Goal: Information Seeking & Learning: Understand process/instructions

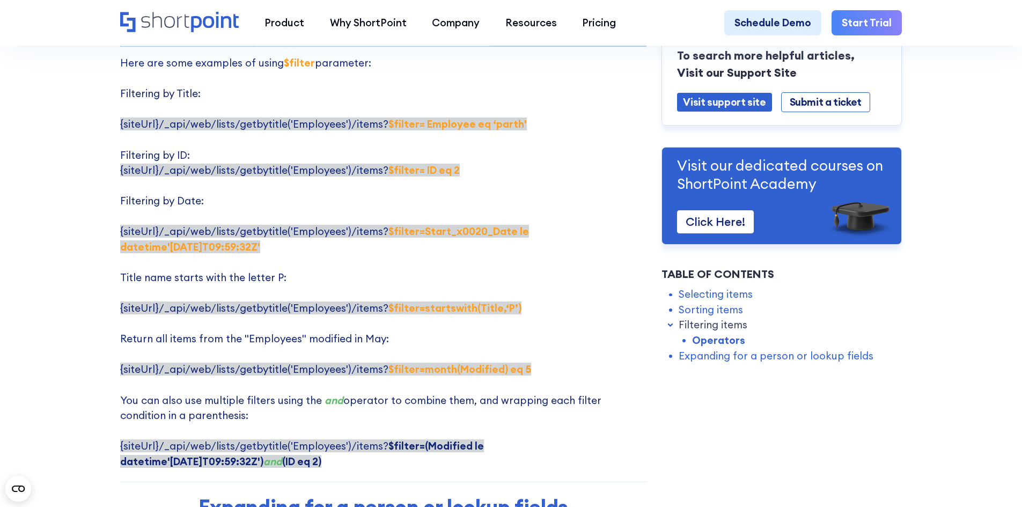
click at [430, 301] on strong "$filter=startswith(Title,‘P’)" at bounding box center [454, 307] width 133 height 13
click at [431, 301] on strong "$filter=startswith(Title,‘P’)" at bounding box center [454, 307] width 133 height 13
click at [393, 301] on strong "$filter=startswith(Title,‘P’)" at bounding box center [454, 307] width 133 height 13
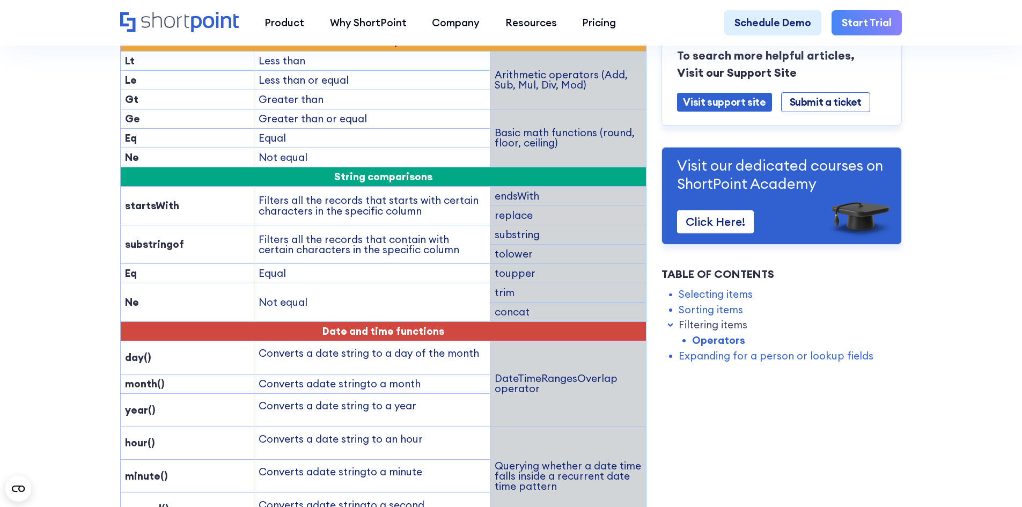
scroll to position [1555, 0]
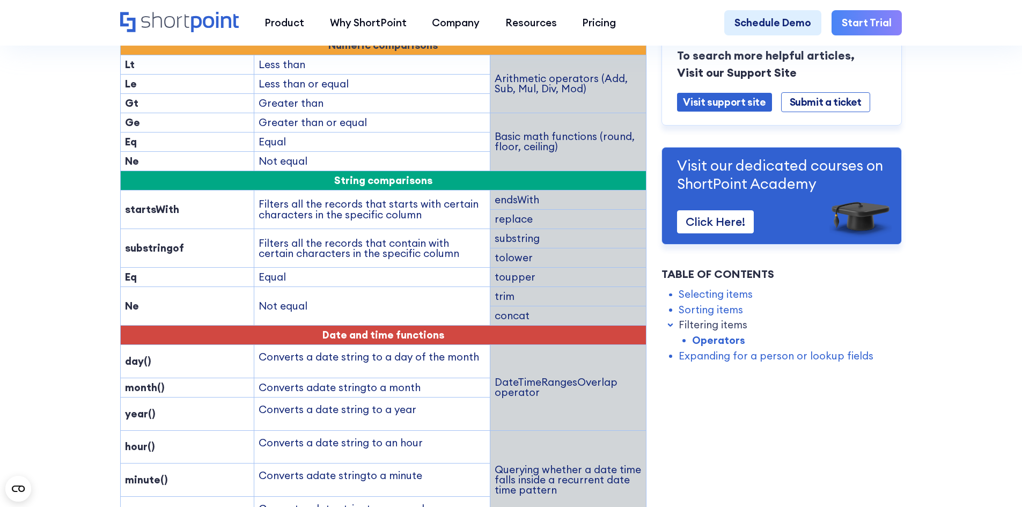
click at [224, 268] on td "Eq" at bounding box center [187, 277] width 134 height 19
click at [157, 241] on strong "substringof" at bounding box center [154, 247] width 59 height 13
copy strong "substringof"
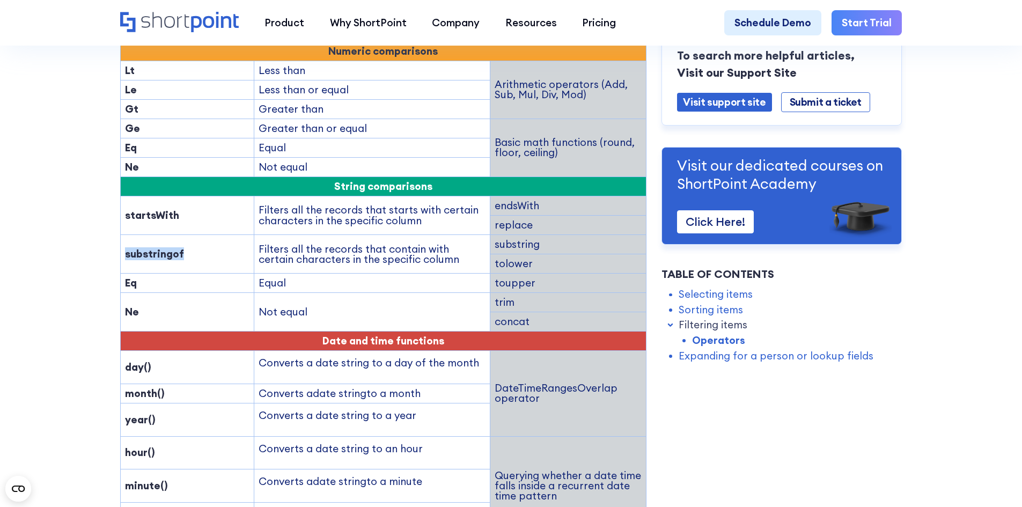
scroll to position [1501, 0]
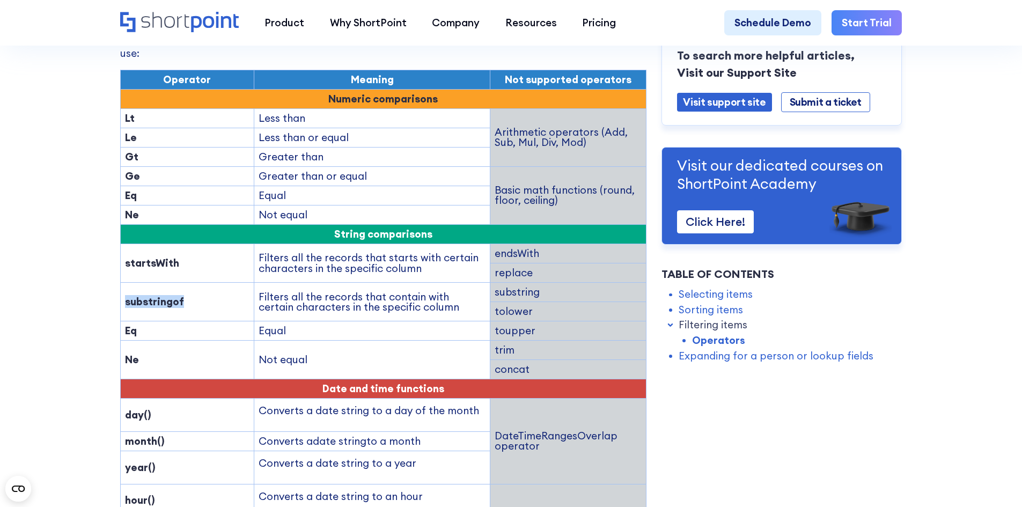
copy strong "substringof"
click at [203, 321] on td "Eq" at bounding box center [187, 330] width 134 height 19
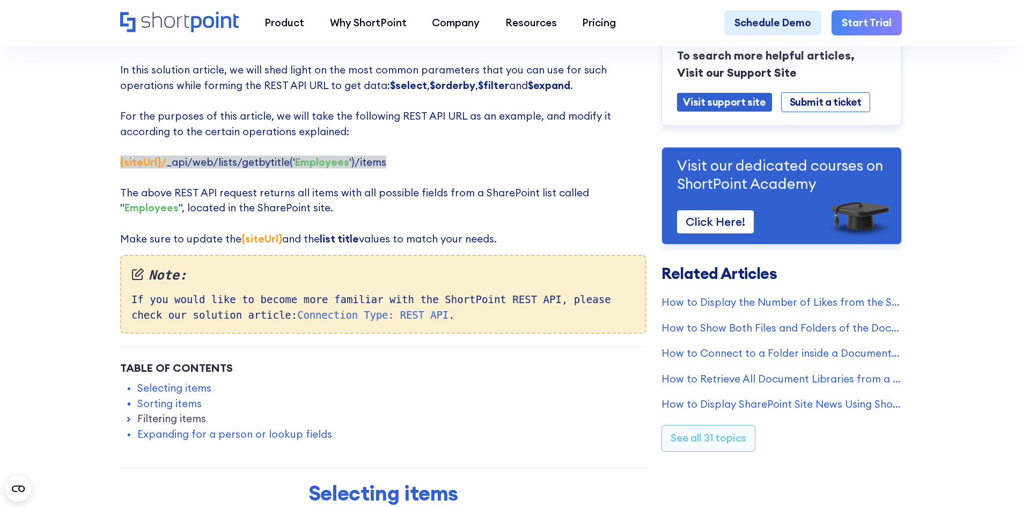
scroll to position [0, 0]
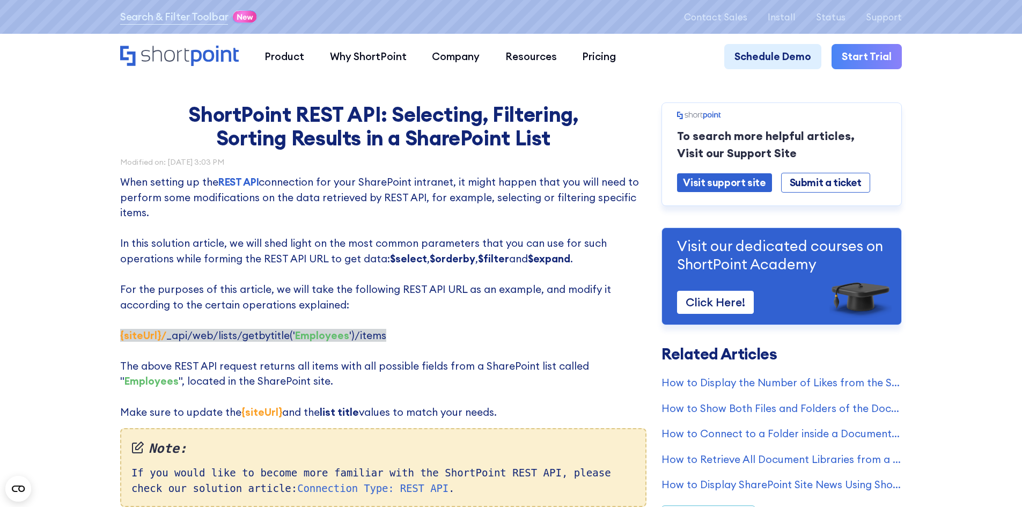
click at [397, 305] on p "When setting up the REST API connection for your SharePoint intranet, it might …" at bounding box center [383, 296] width 526 height 245
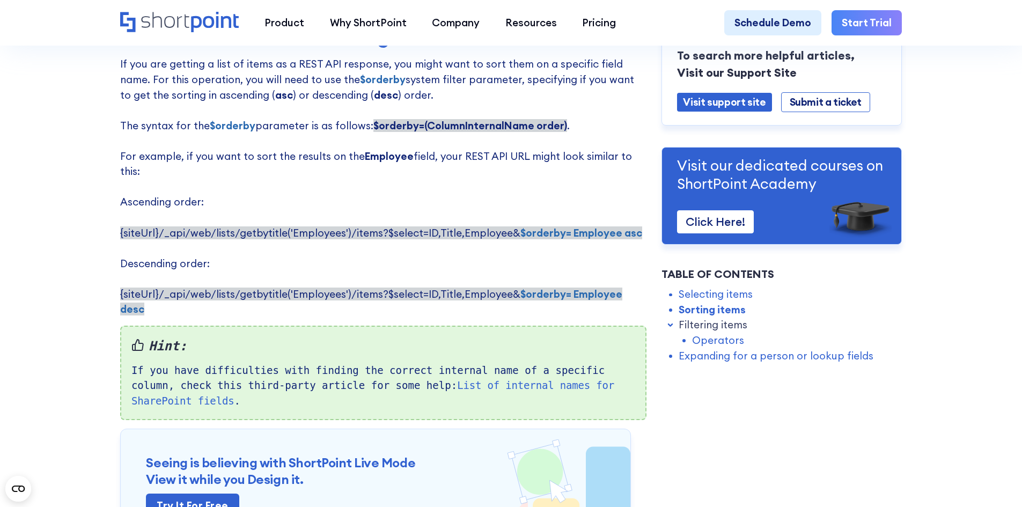
scroll to position [858, 0]
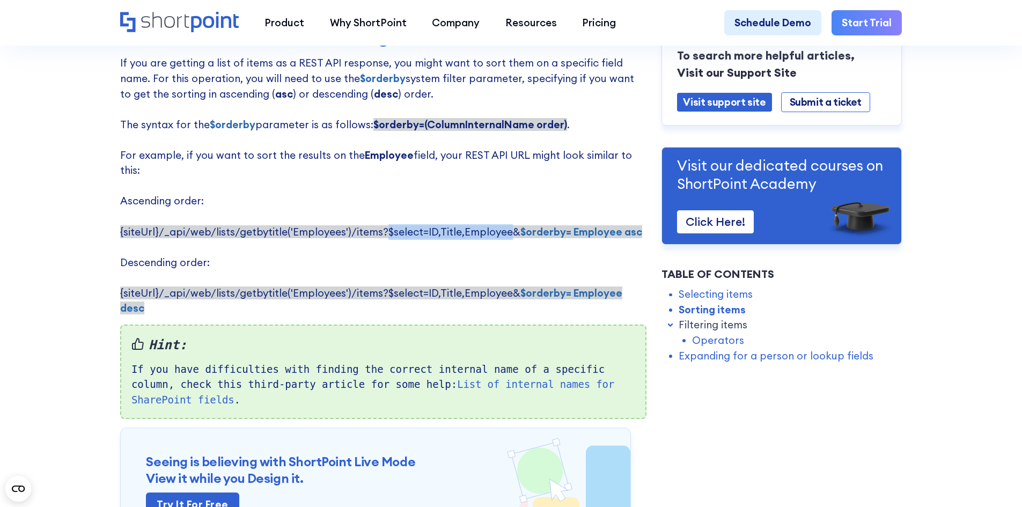
drag, startPoint x: 382, startPoint y: 224, endPoint x: 502, endPoint y: 223, distance: 120.1
click at [502, 225] on span "{siteUrl}/_api/web/lists/getbytitle('Employees')/items?$select=ID,Title,Employe…" at bounding box center [381, 231] width 522 height 13
click at [530, 198] on p "If you are getting a list of items as a REST API response, you might want to so…" at bounding box center [383, 185] width 526 height 261
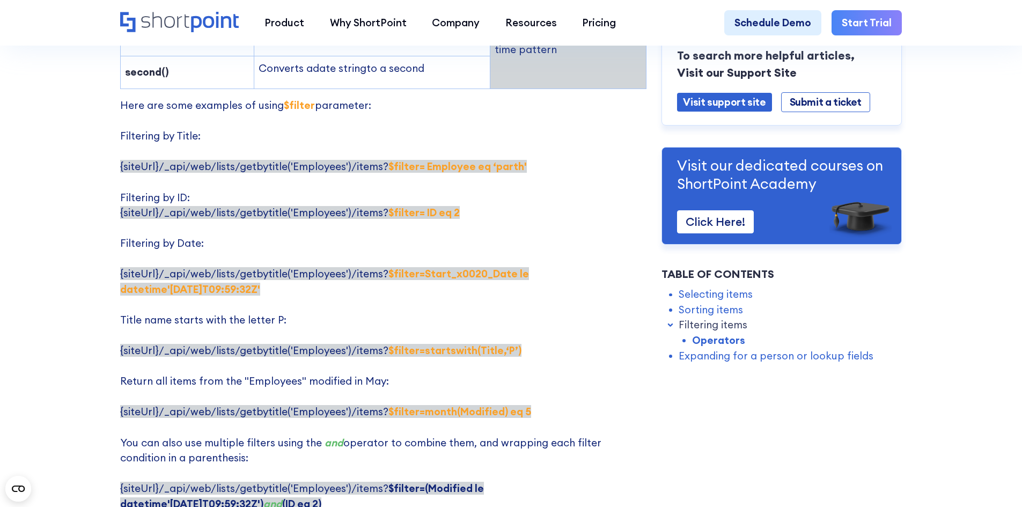
scroll to position [2038, 0]
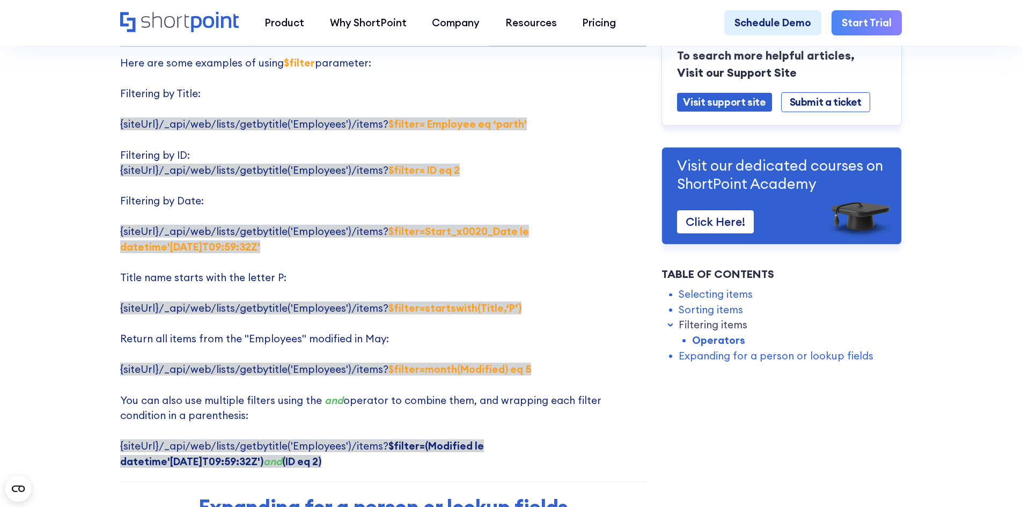
click at [498, 116] on p "Here are some examples of using $filter parameter: Filtering by Title: {siteUrl…" at bounding box center [383, 261] width 526 height 413
